Goal: Task Accomplishment & Management: Use online tool/utility

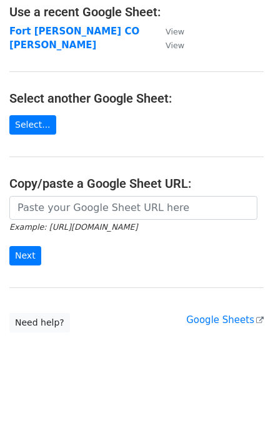
scroll to position [88, 0]
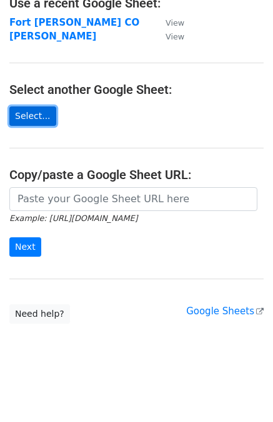
click at [32, 113] on link "Select..." at bounding box center [32, 115] width 47 height 19
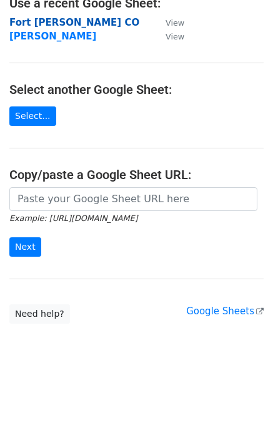
click at [33, 21] on strong "Fort [PERSON_NAME] CO" at bounding box center [74, 22] width 130 height 11
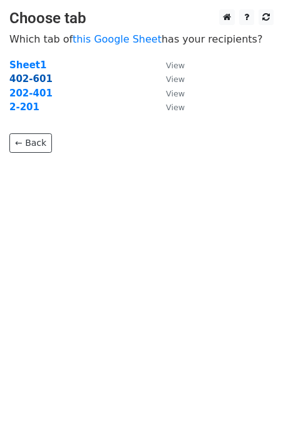
click at [29, 81] on strong "402-601" at bounding box center [30, 78] width 43 height 11
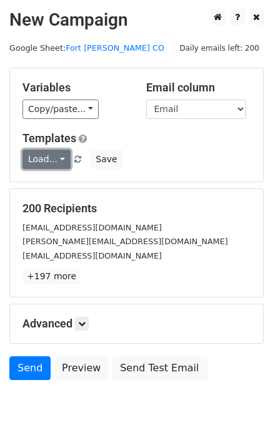
click at [59, 160] on link "Load..." at bounding box center [47, 158] width 48 height 19
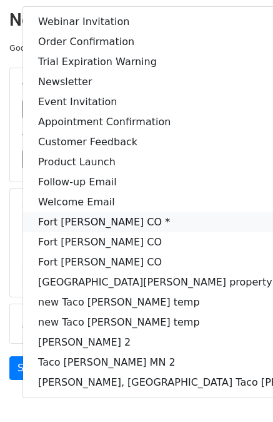
click at [103, 216] on link "Fort Collins CO *" at bounding box center [200, 222] width 355 height 20
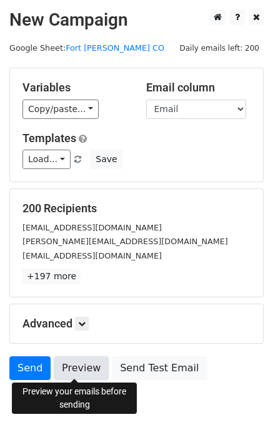
click at [79, 366] on link "Preview" at bounding box center [81, 368] width 55 height 24
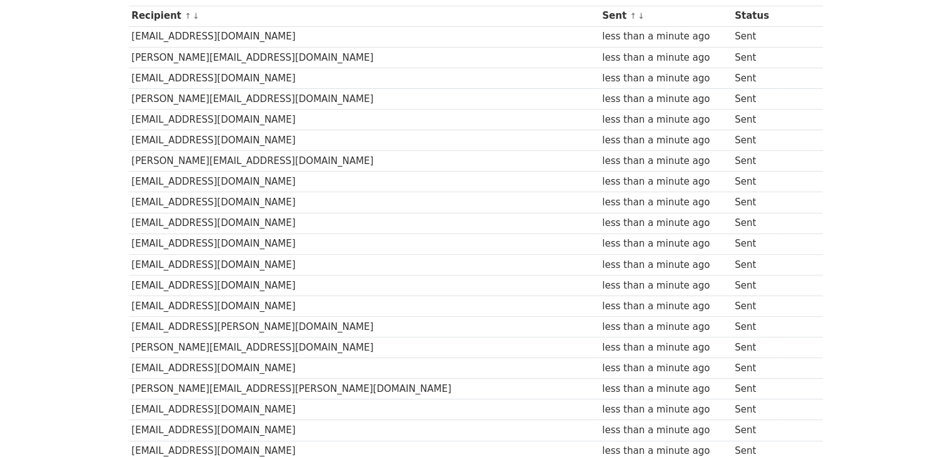
scroll to position [63, 0]
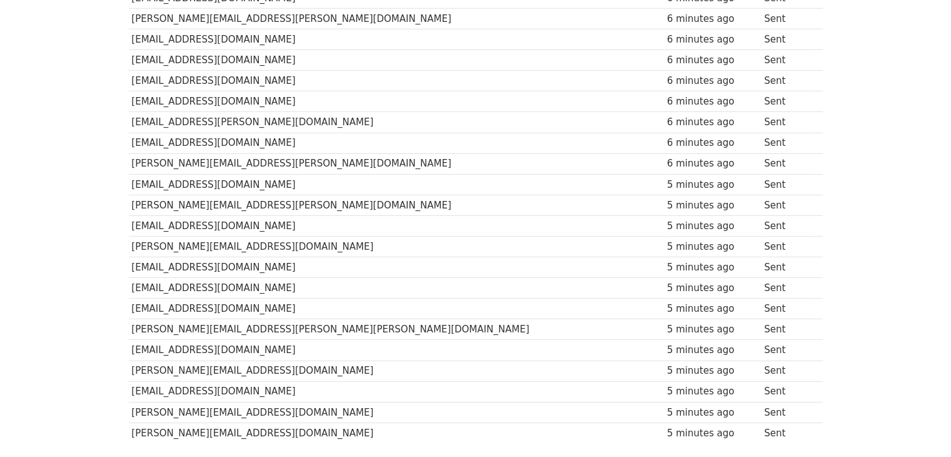
scroll to position [3852, 0]
